Goal: Task Accomplishment & Management: Complete application form

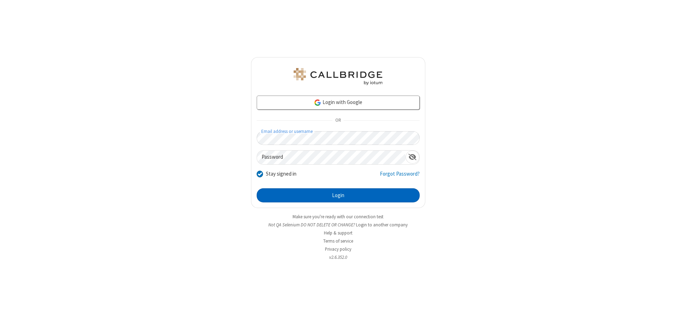
click at [338, 195] on button "Login" at bounding box center [338, 195] width 163 height 14
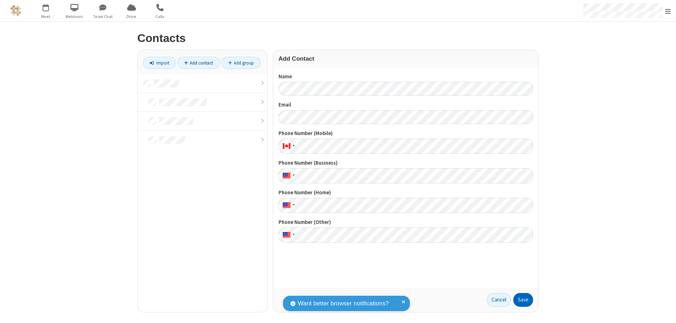
click at [523, 299] on button "Save" at bounding box center [523, 300] width 20 height 14
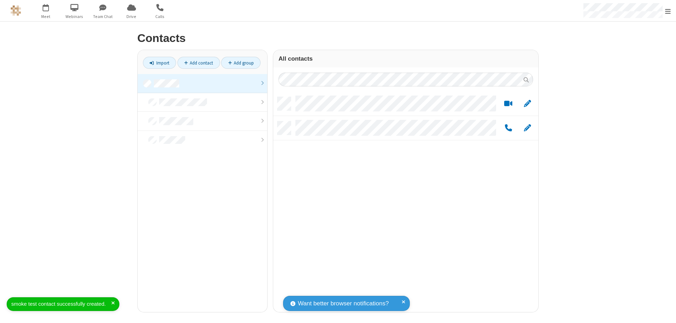
scroll to position [215, 260]
